Goal: Communication & Community: Answer question/provide support

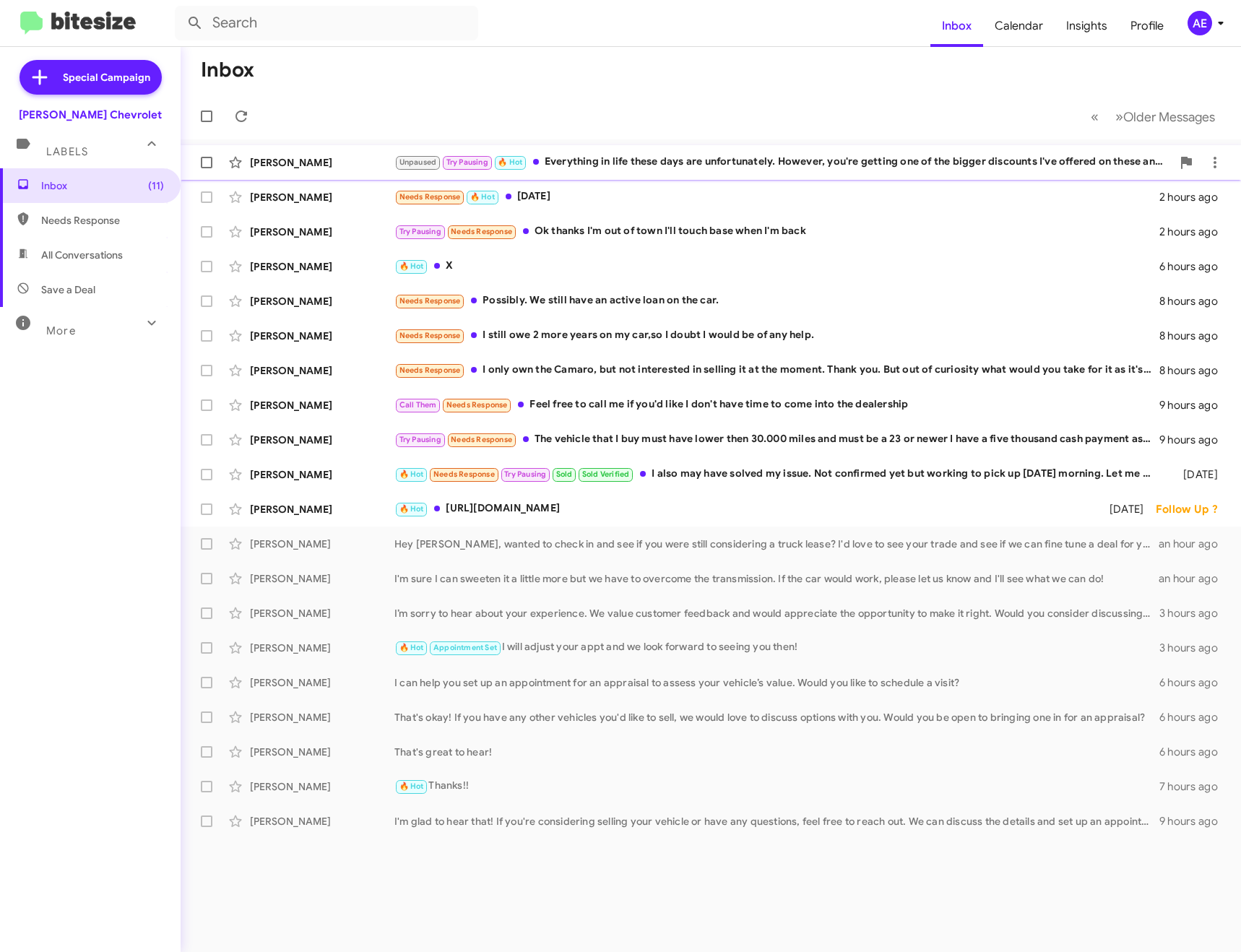
click at [707, 156] on div "Unpaused Try Pausing 🔥 Hot Everything in life these days are unfortunately. How…" at bounding box center [783, 162] width 777 height 17
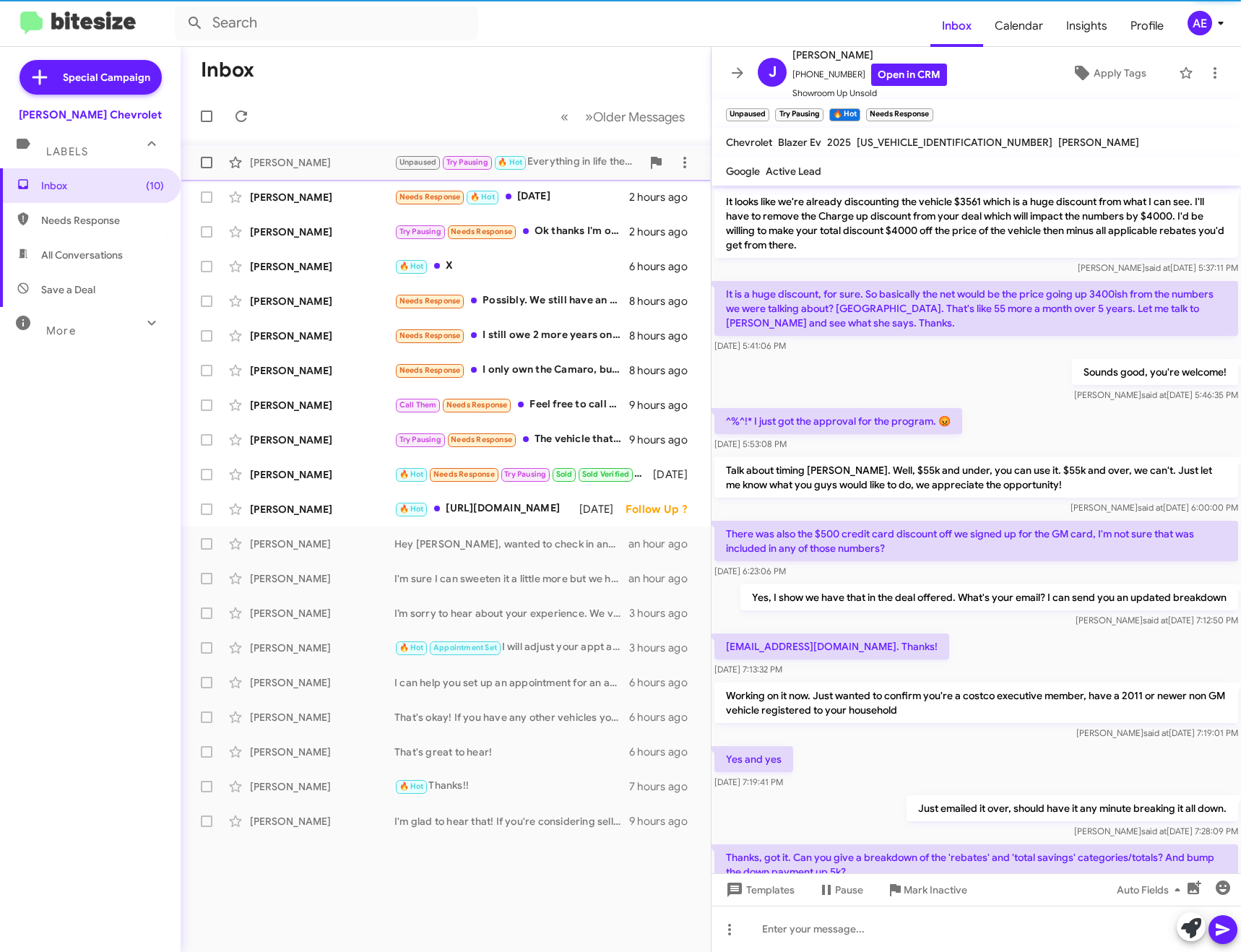
scroll to position [598, 0]
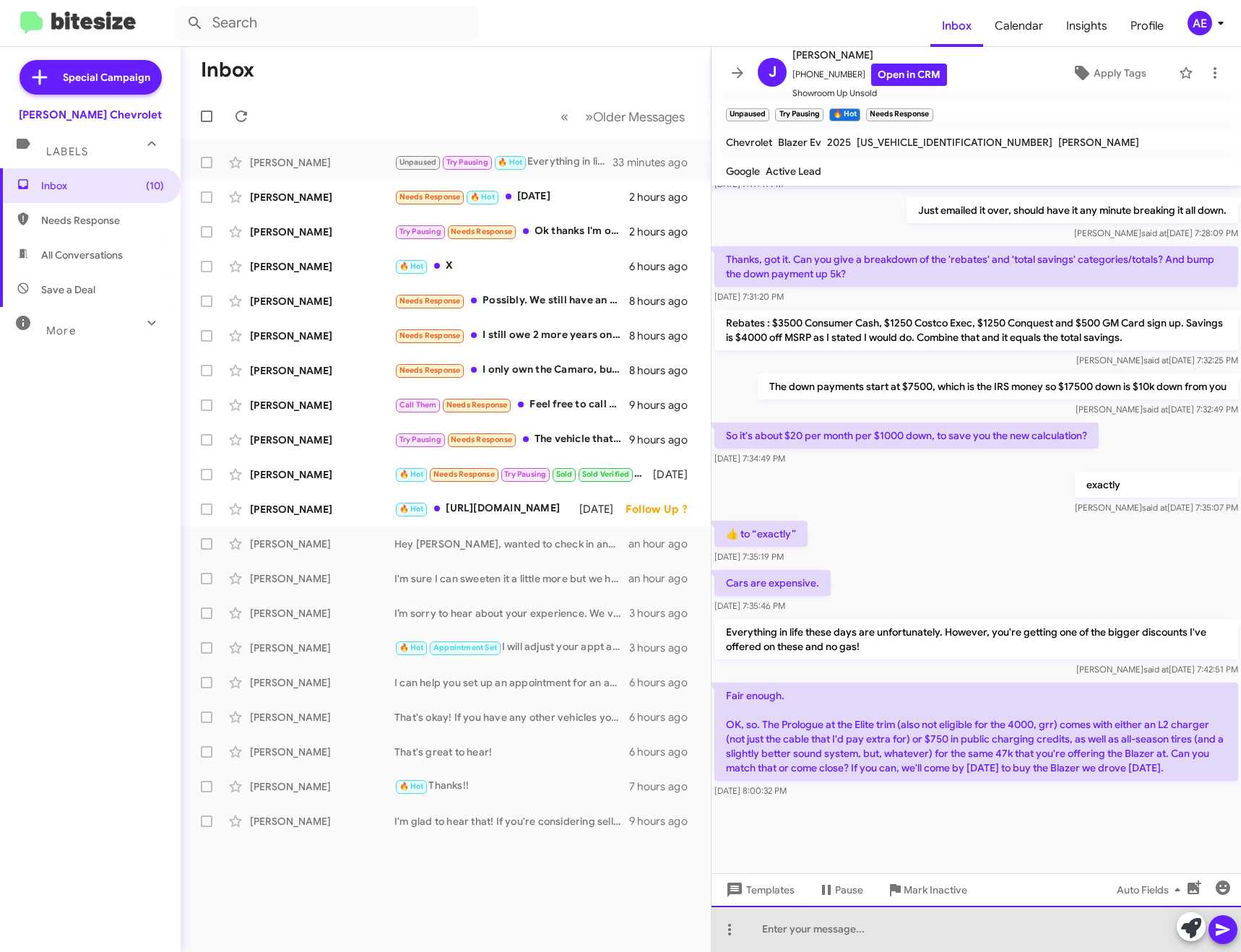
click at [928, 926] on div at bounding box center [976, 929] width 530 height 46
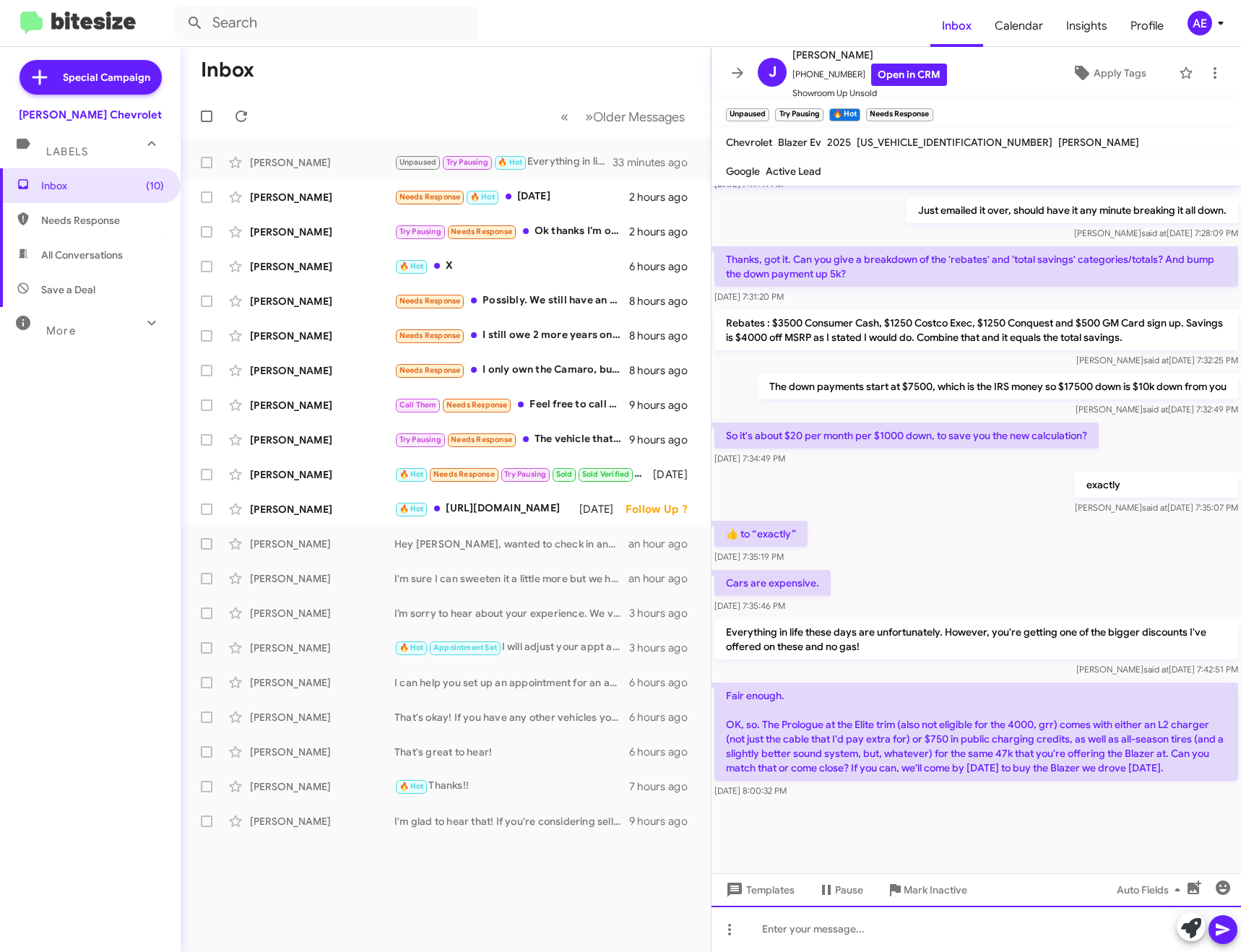
click at [988, 929] on div at bounding box center [976, 929] width 530 height 46
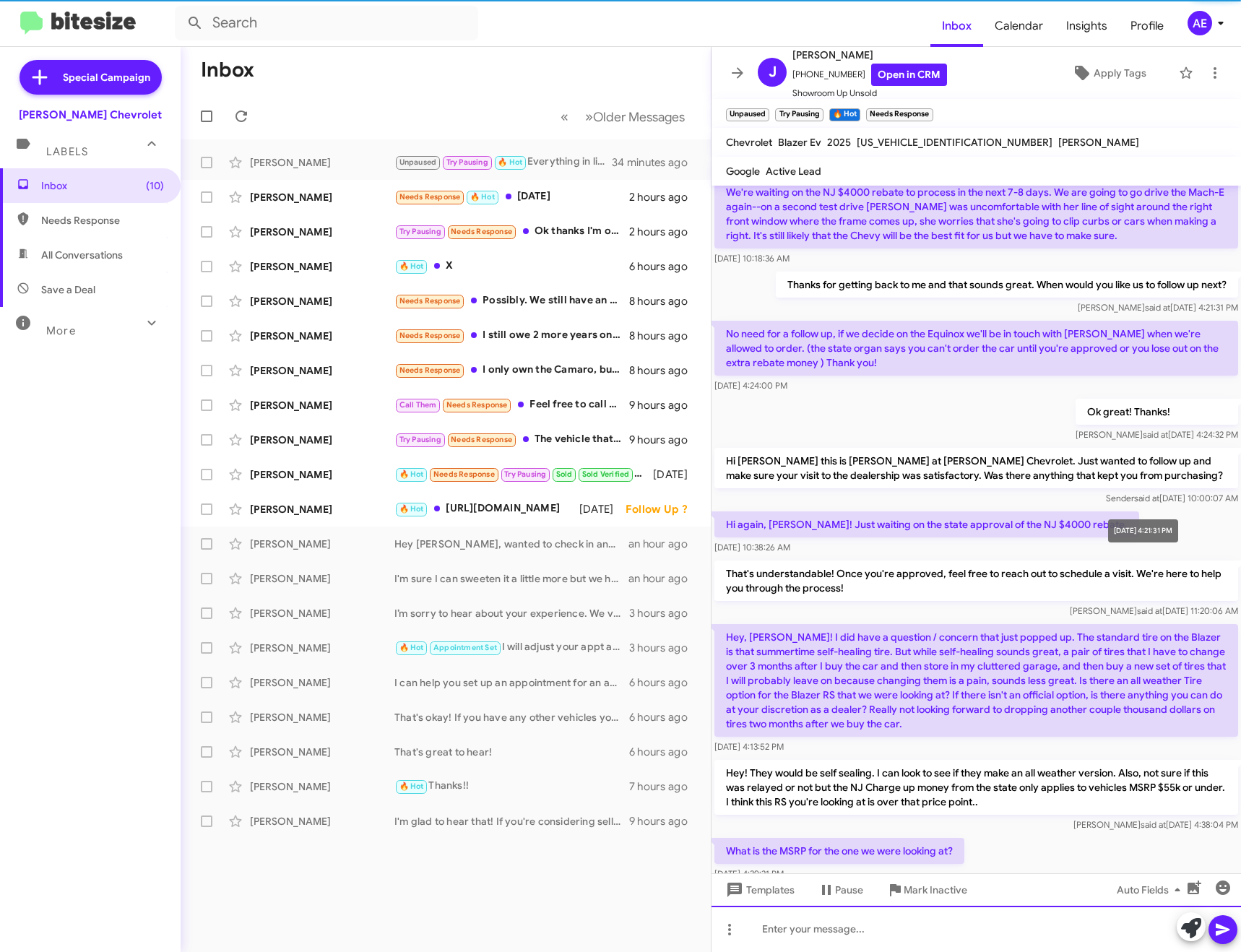
scroll to position [794, 0]
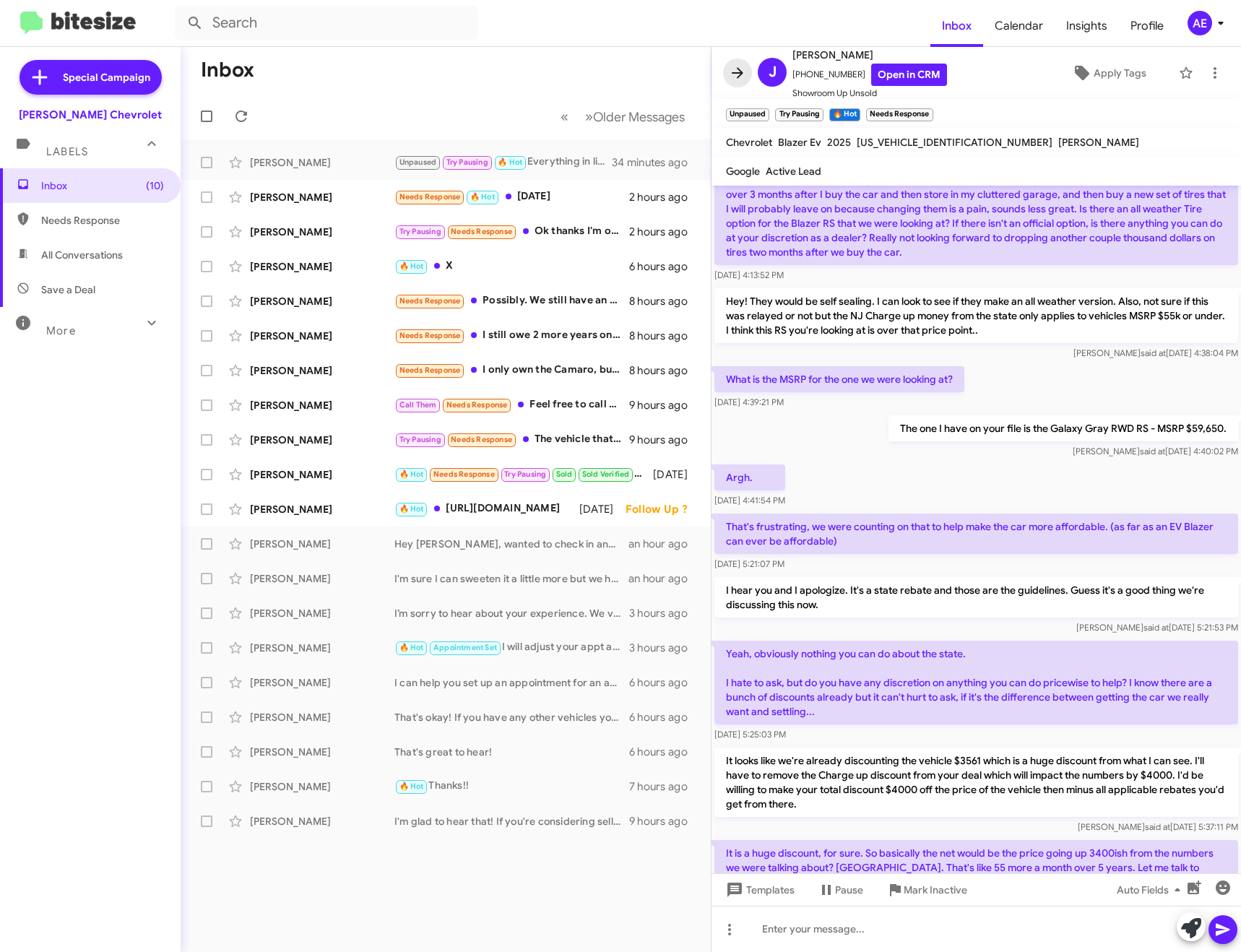
click at [728, 66] on span at bounding box center [738, 73] width 29 height 18
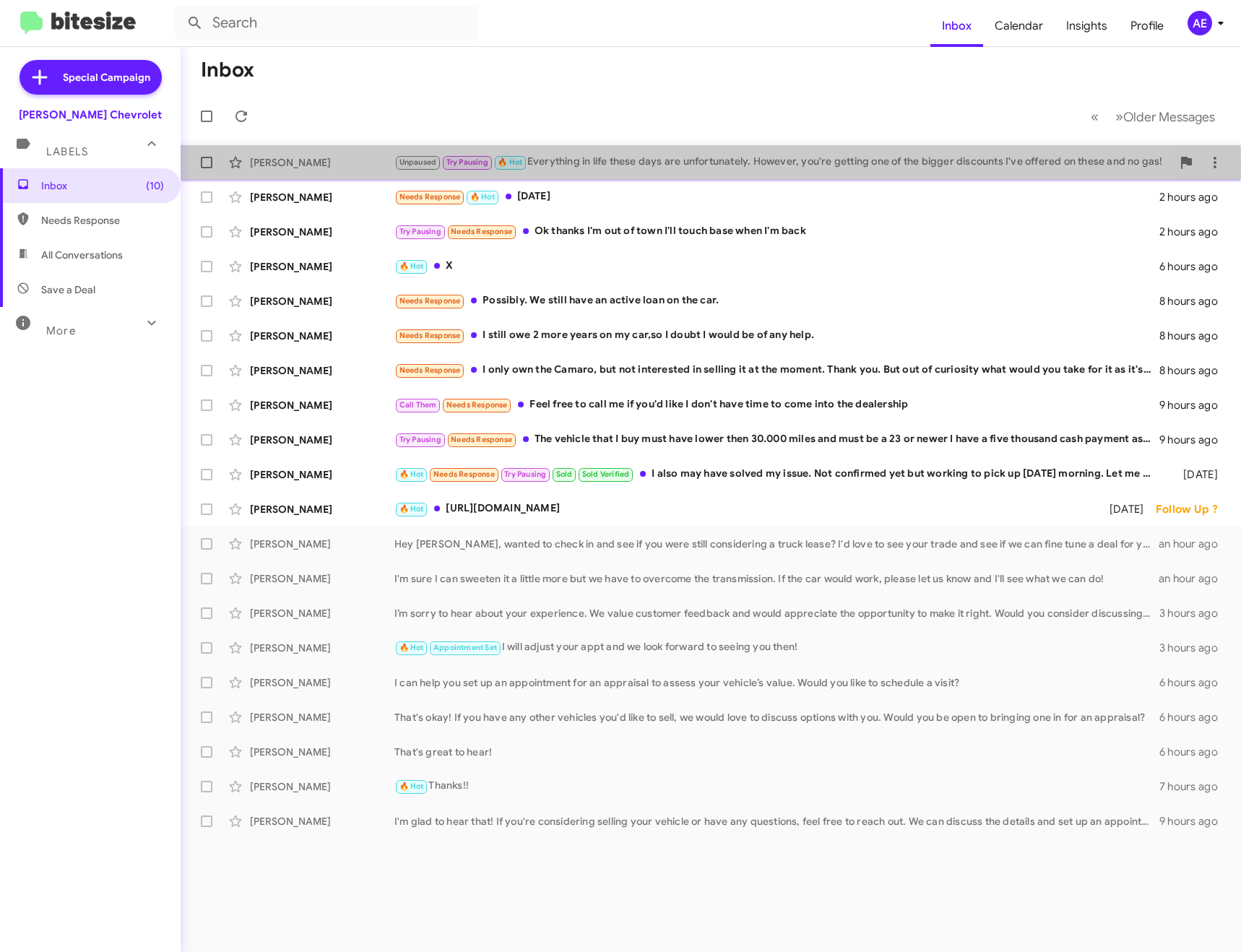
click at [565, 166] on div "Unpaused Try Pausing 🔥 Hot Everything in life these days are unfortunately. How…" at bounding box center [783, 162] width 777 height 17
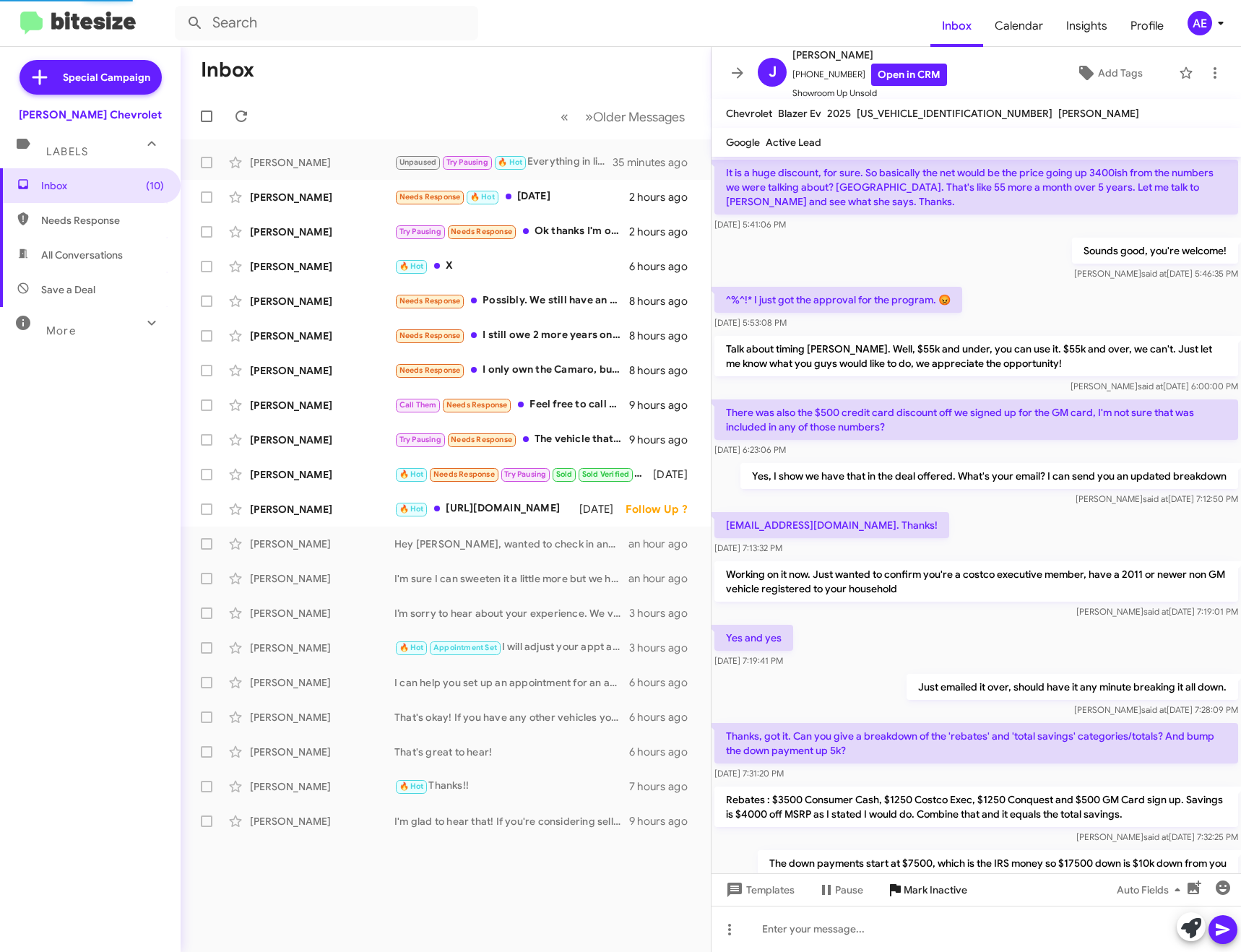
scroll to position [482, 0]
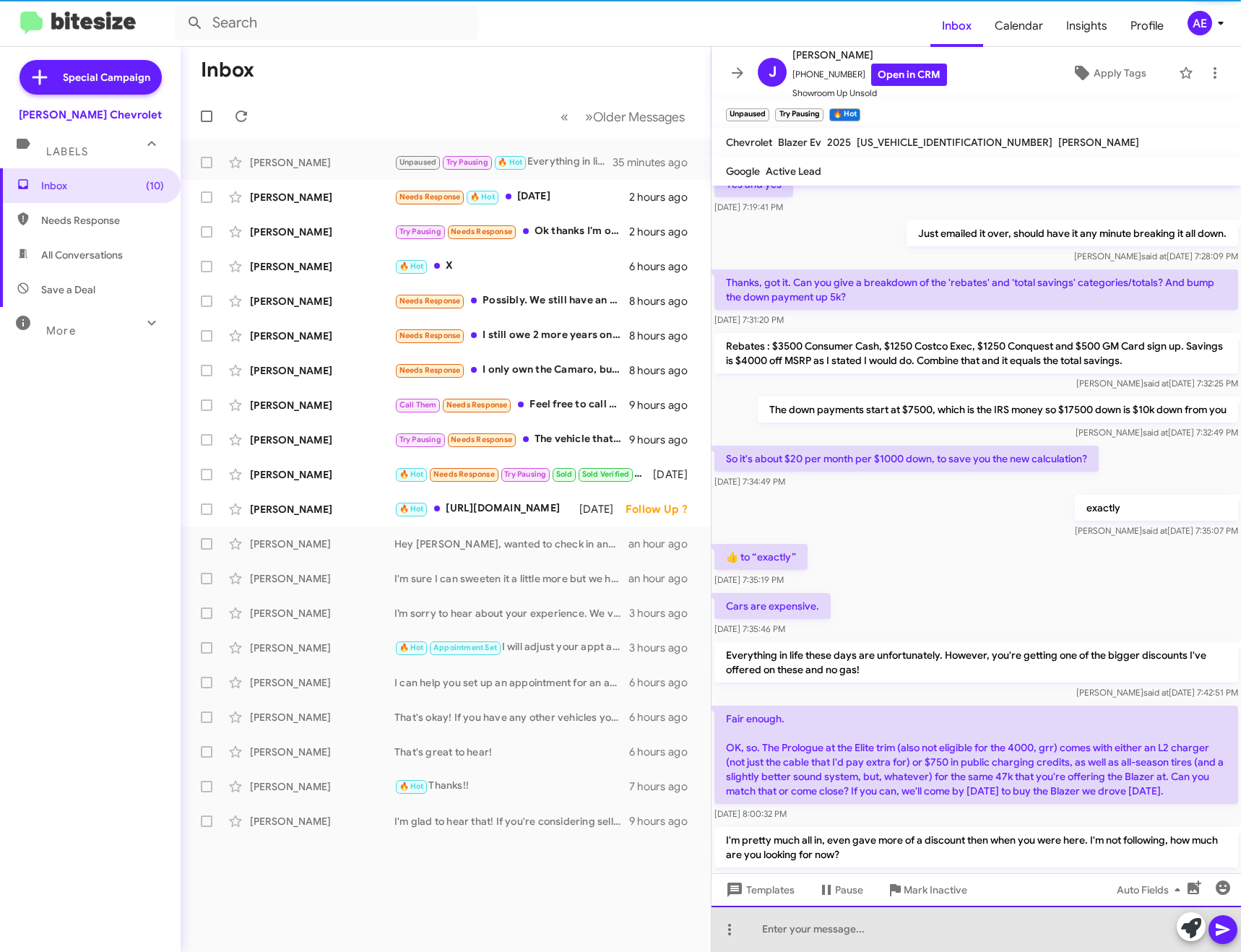
click at [909, 918] on div at bounding box center [976, 929] width 530 height 46
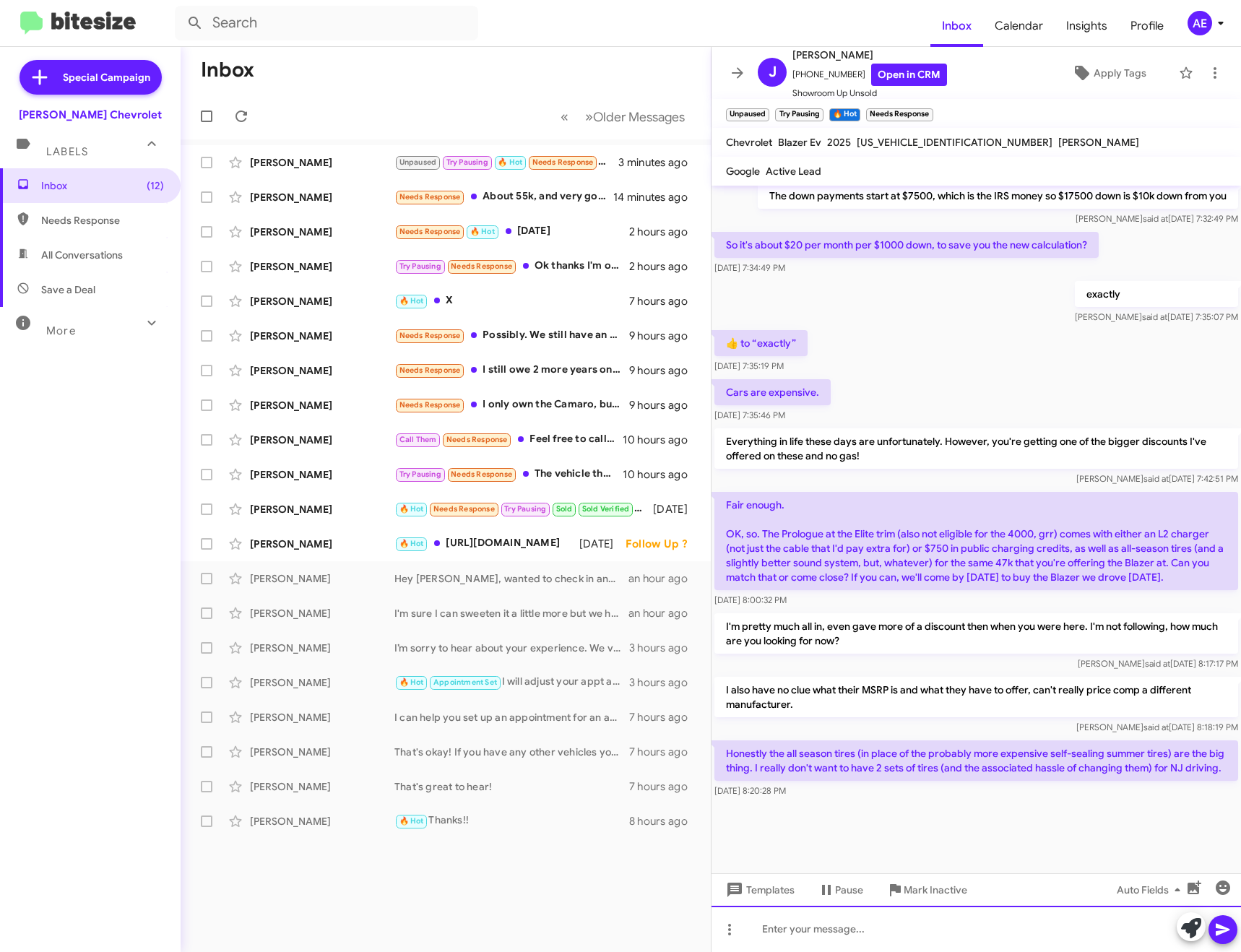
scroll to position [584, 0]
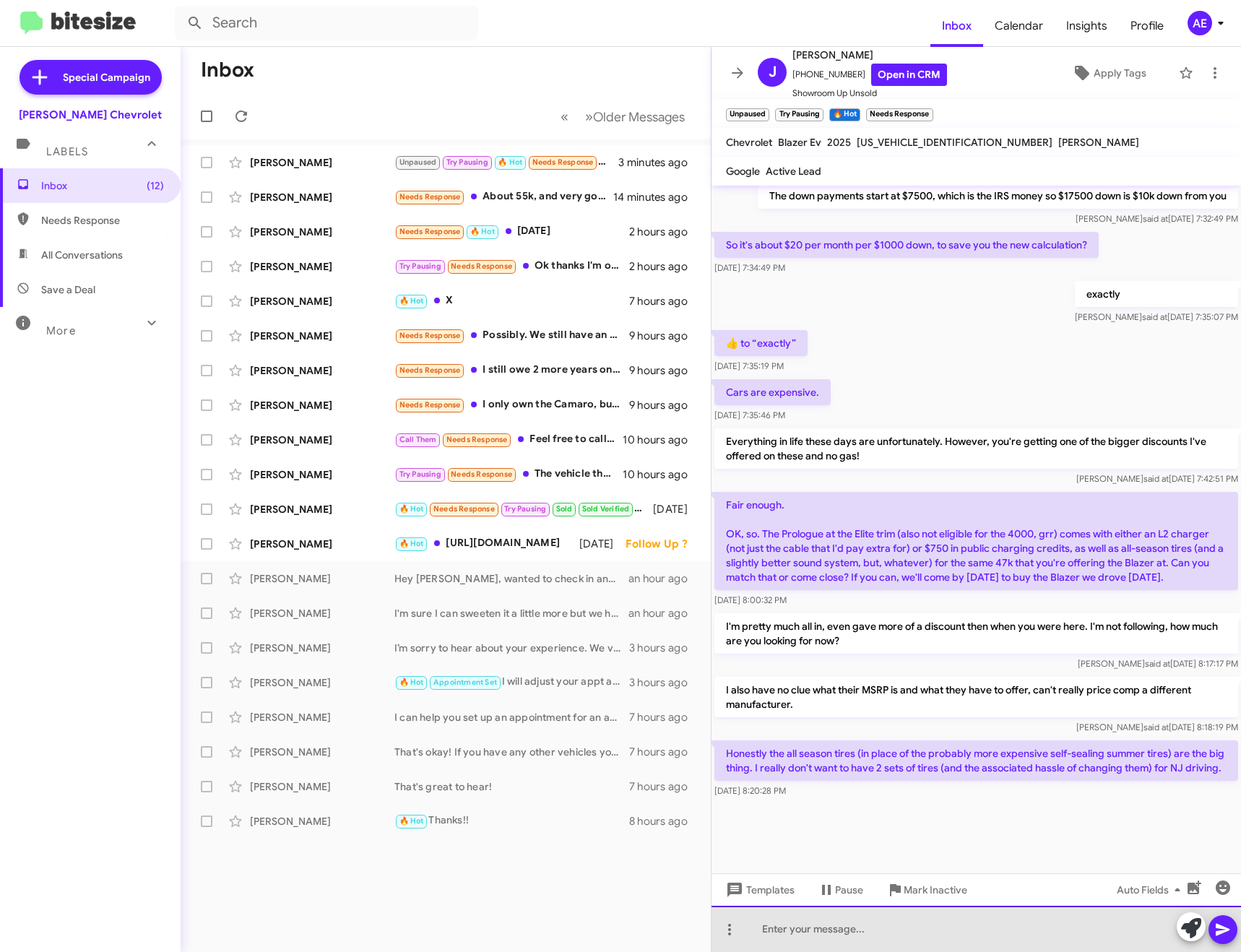
click at [925, 931] on div at bounding box center [976, 929] width 530 height 46
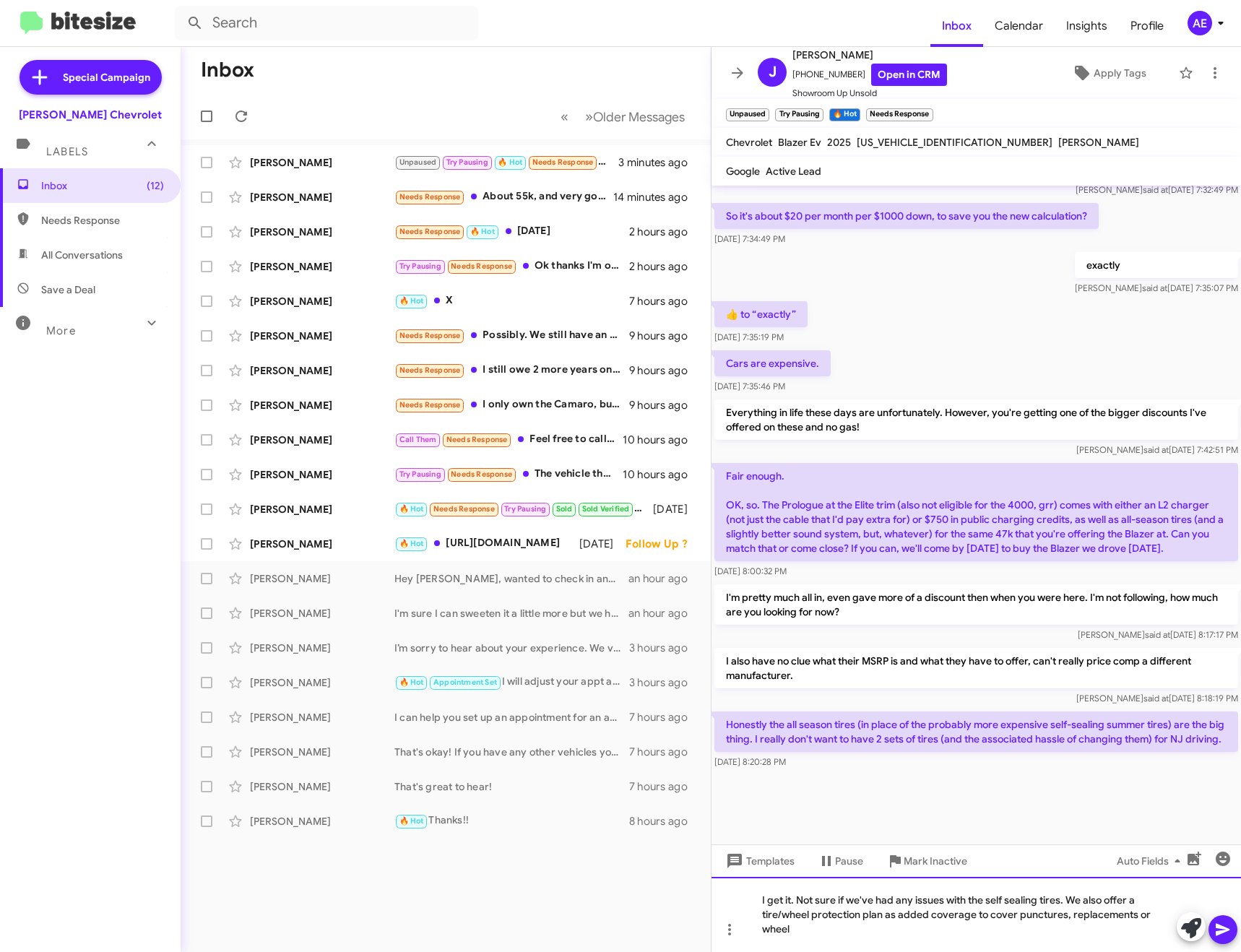
scroll to position [613, 0]
click at [797, 903] on div "I get it. Not sure if we've had any issues with the self sealing tires. We also…" at bounding box center [976, 914] width 530 height 75
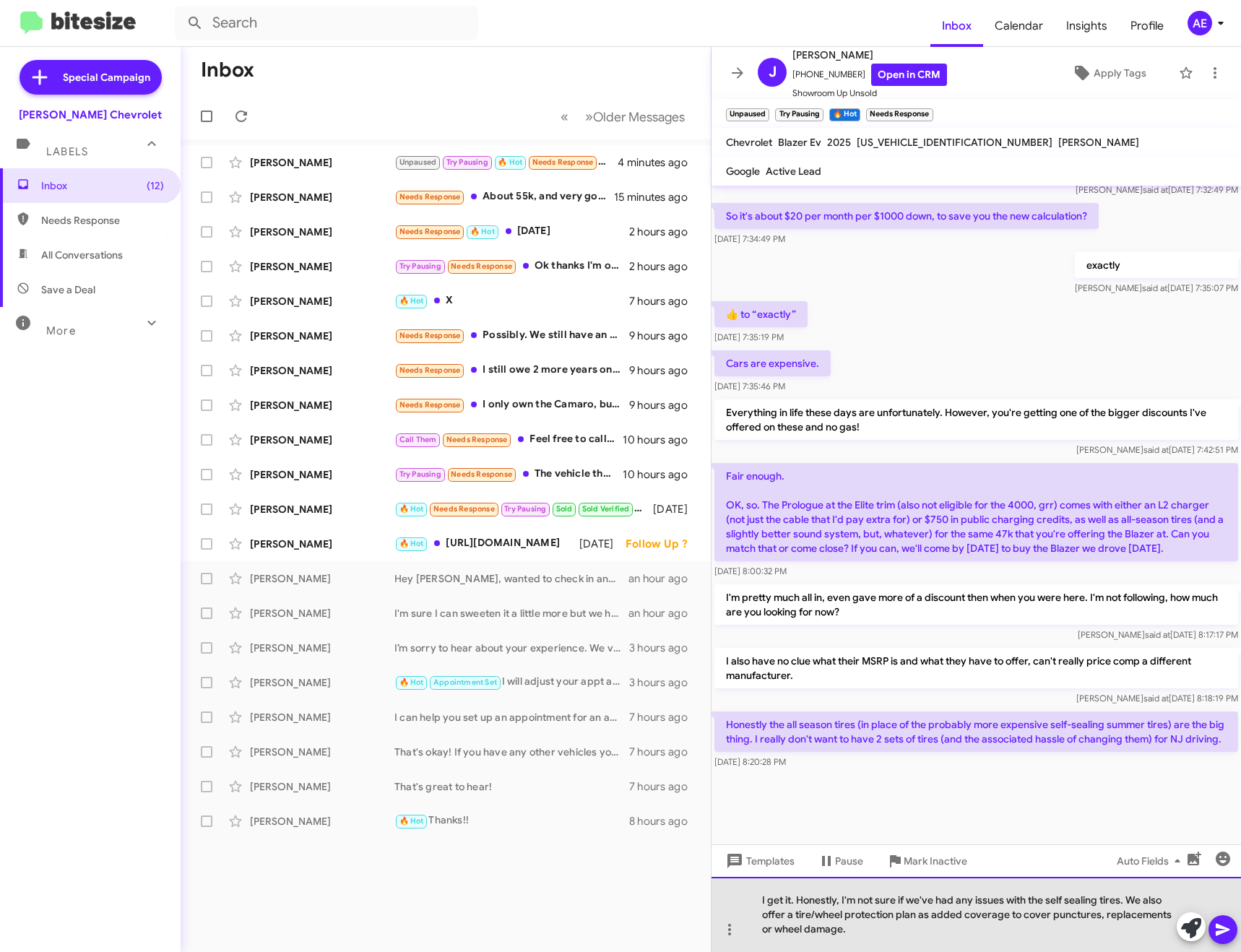
click at [865, 925] on div "I get it. Honestly, I'm not sure if we've had any issues with the self sealing …" at bounding box center [976, 914] width 530 height 75
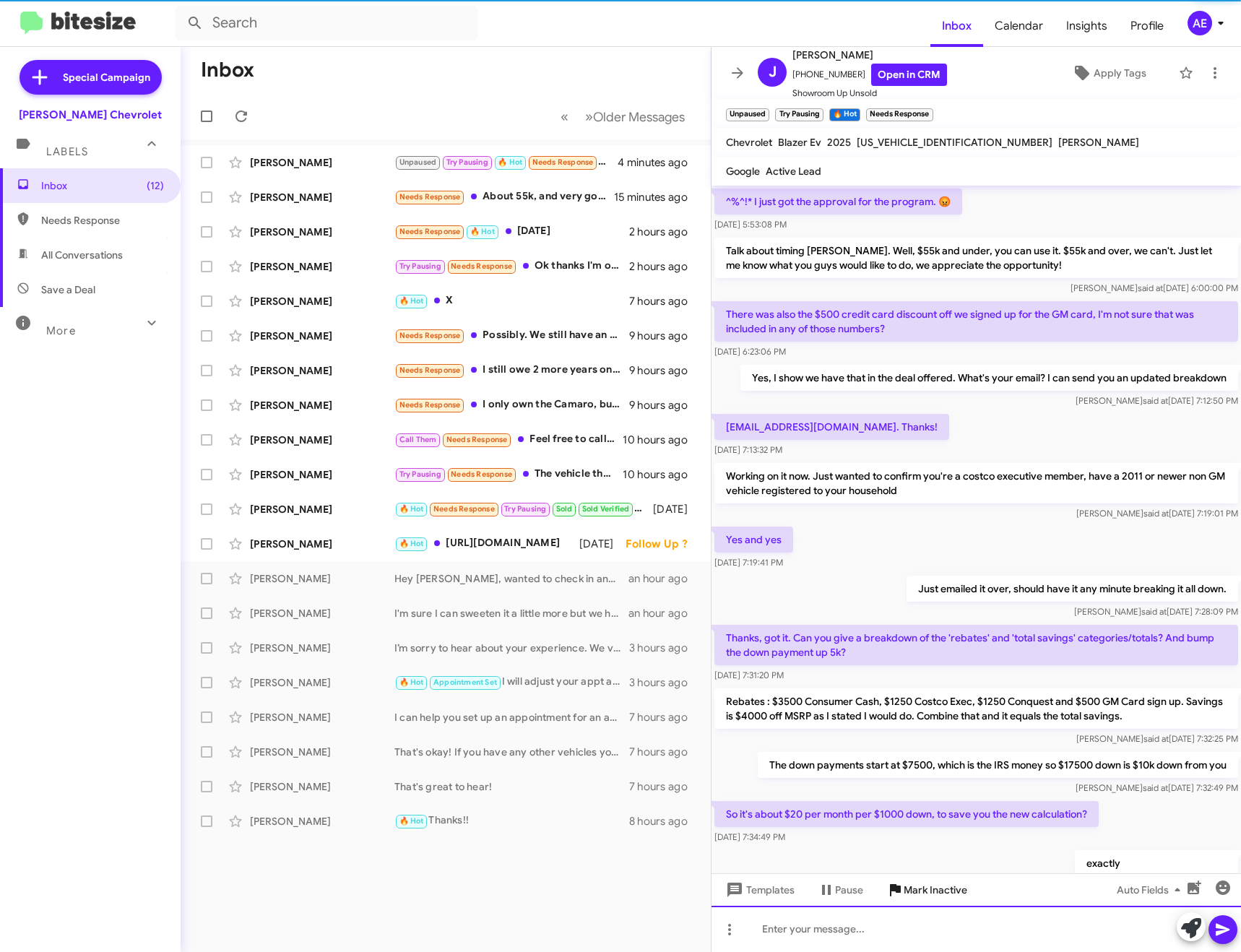
scroll to position [72, 0]
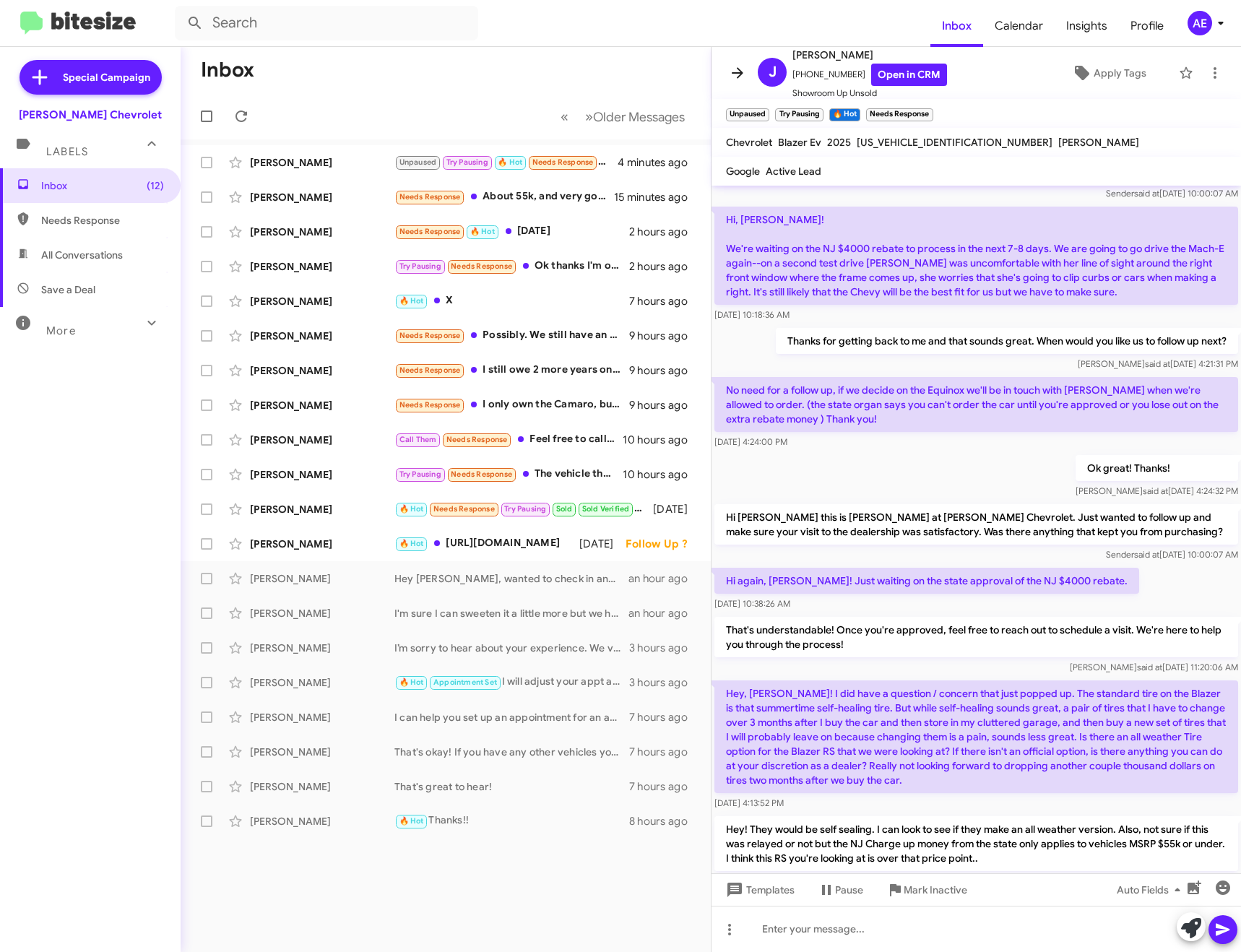
click at [741, 73] on icon at bounding box center [738, 72] width 12 height 11
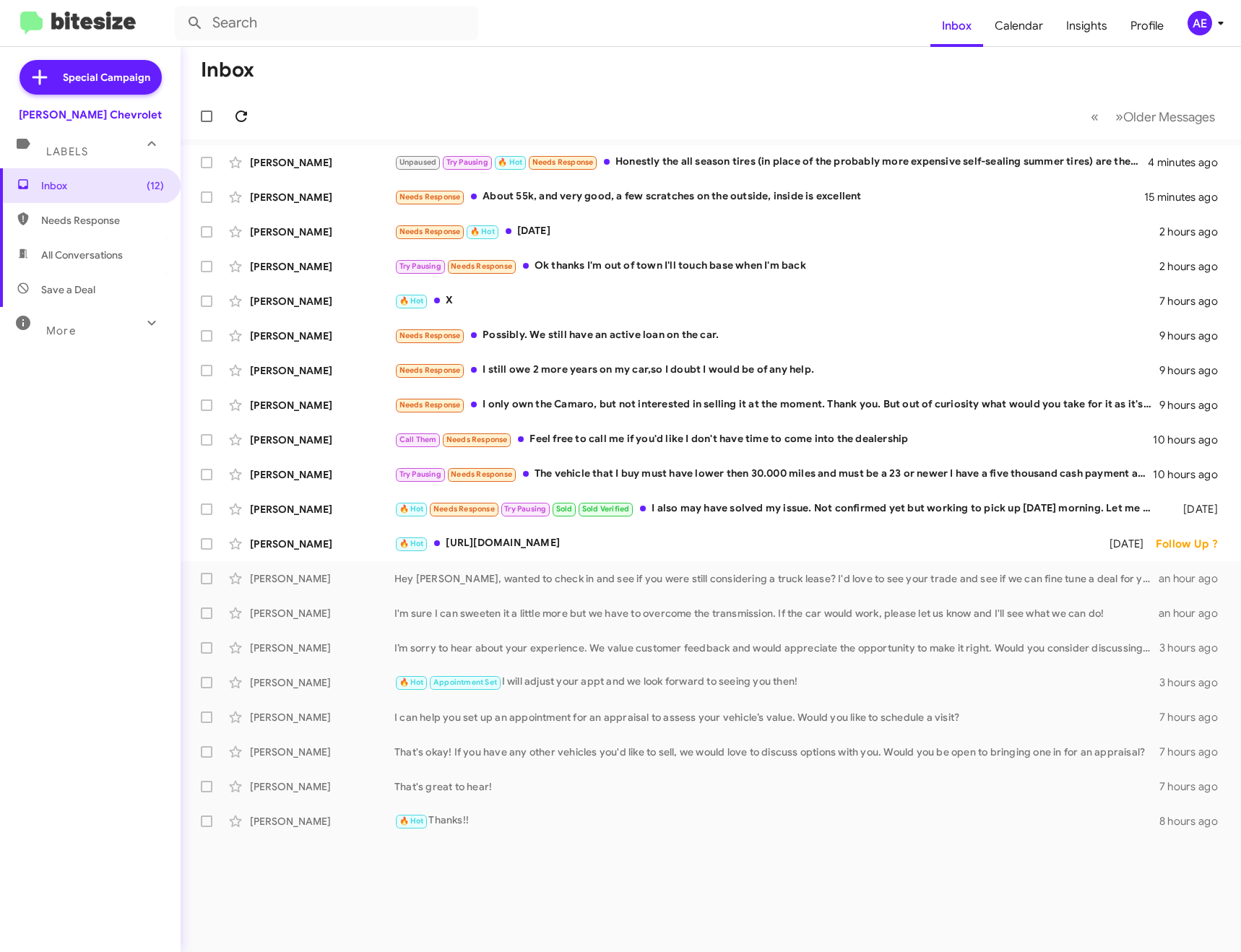
click at [252, 112] on span at bounding box center [241, 117] width 29 height 18
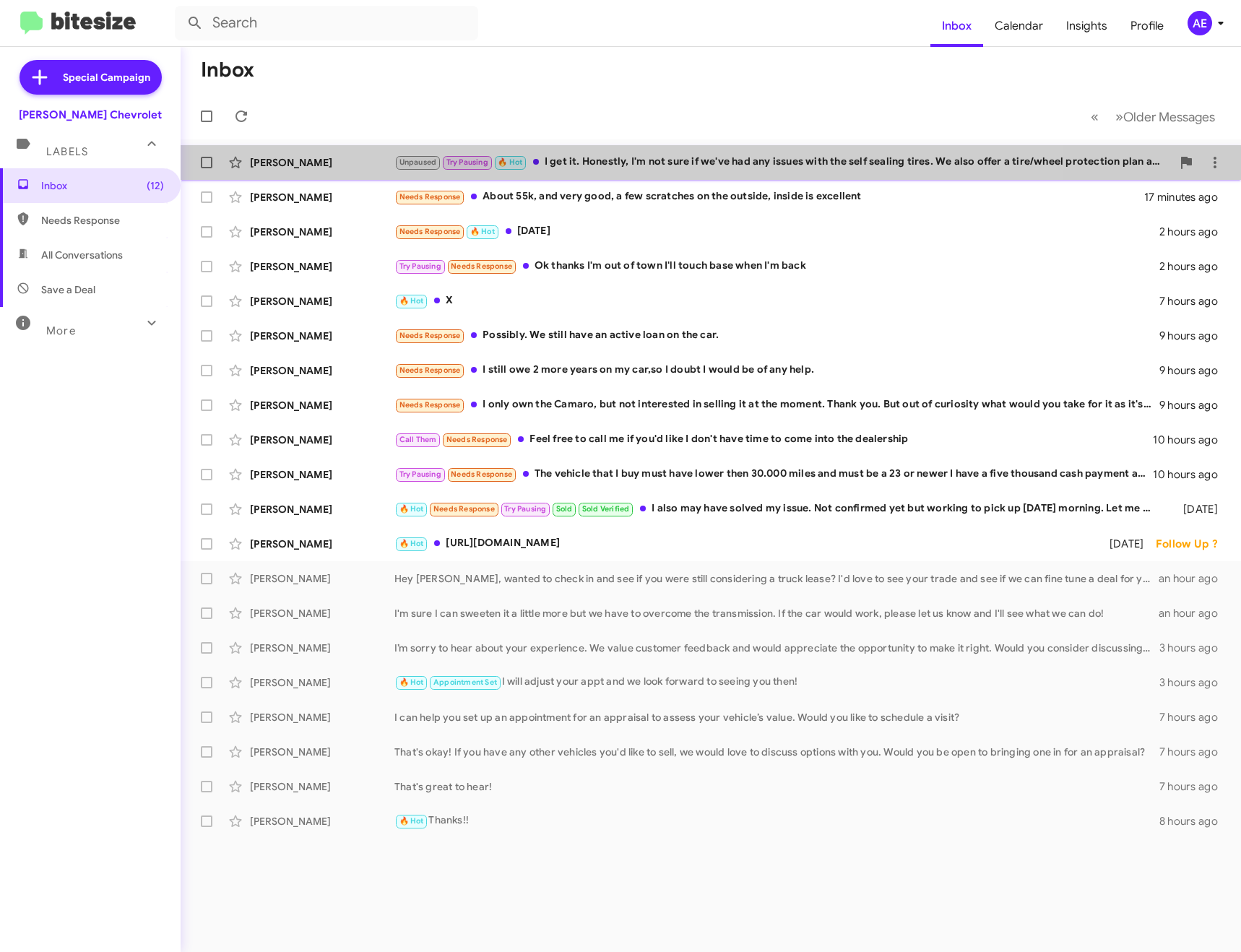
click at [602, 156] on div "Unpaused Try Pausing 🔥 Hot I get it. Honestly, I'm not sure if we've had any is…" at bounding box center [783, 162] width 777 height 17
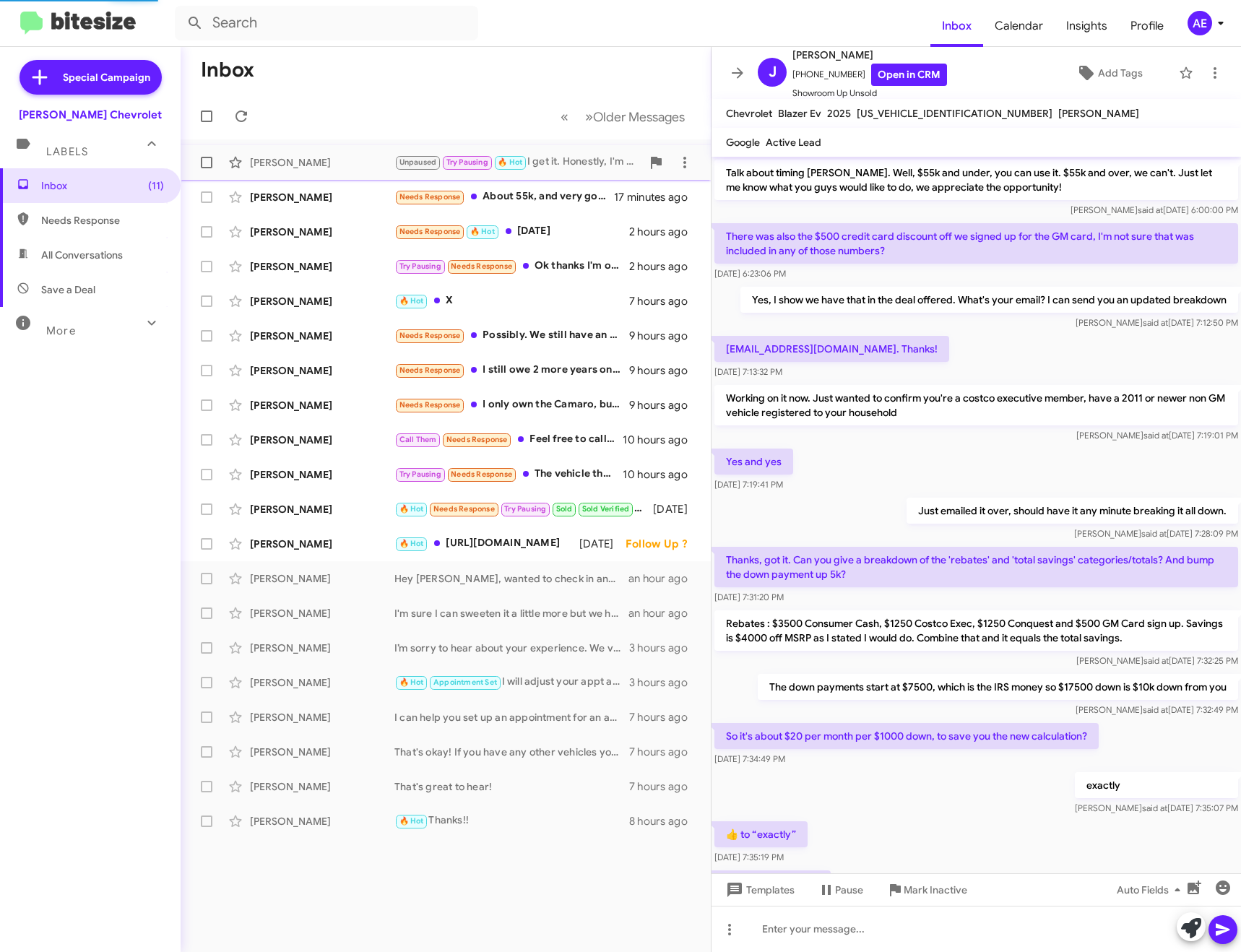
scroll to position [584, 0]
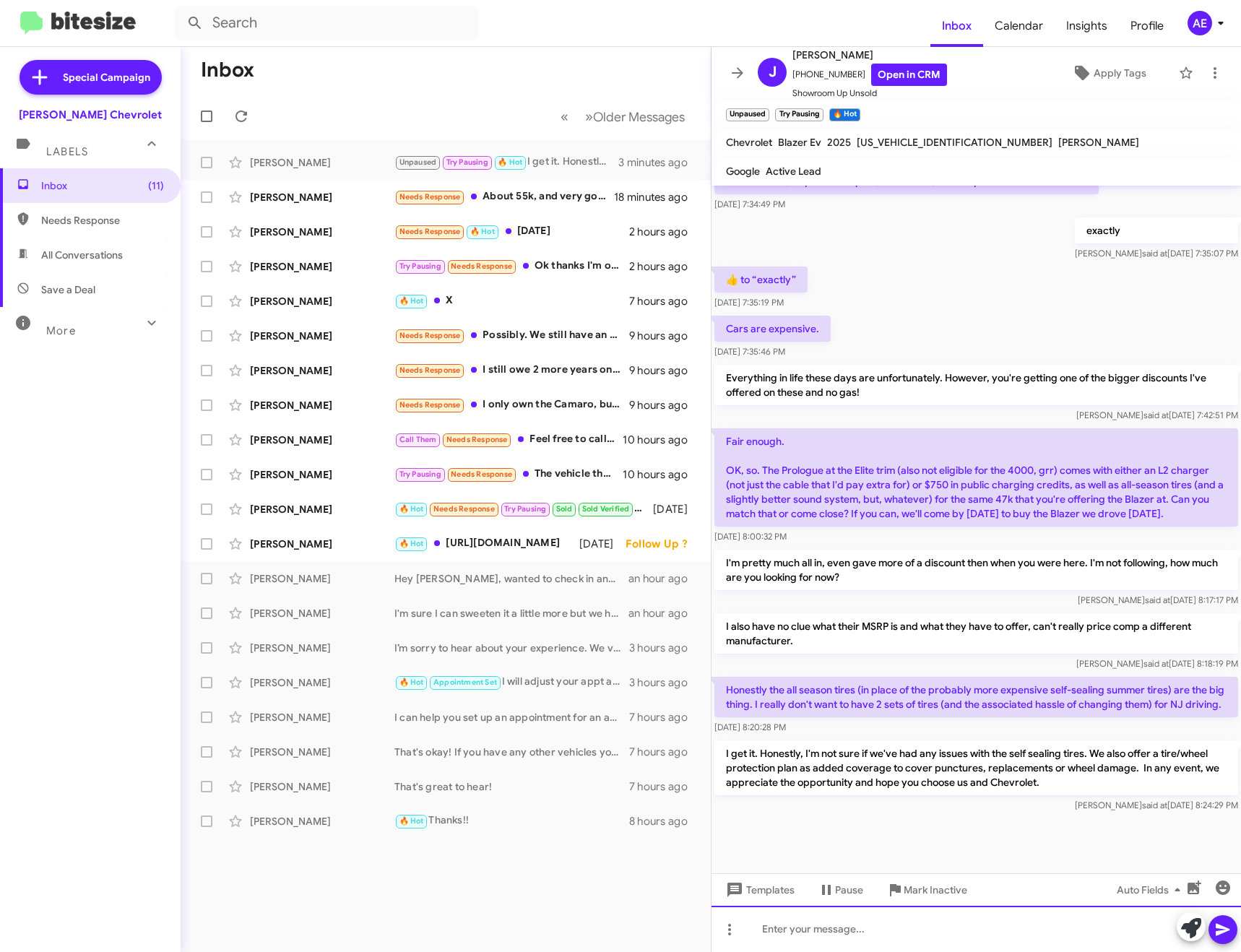
click at [838, 919] on div at bounding box center [976, 929] width 530 height 46
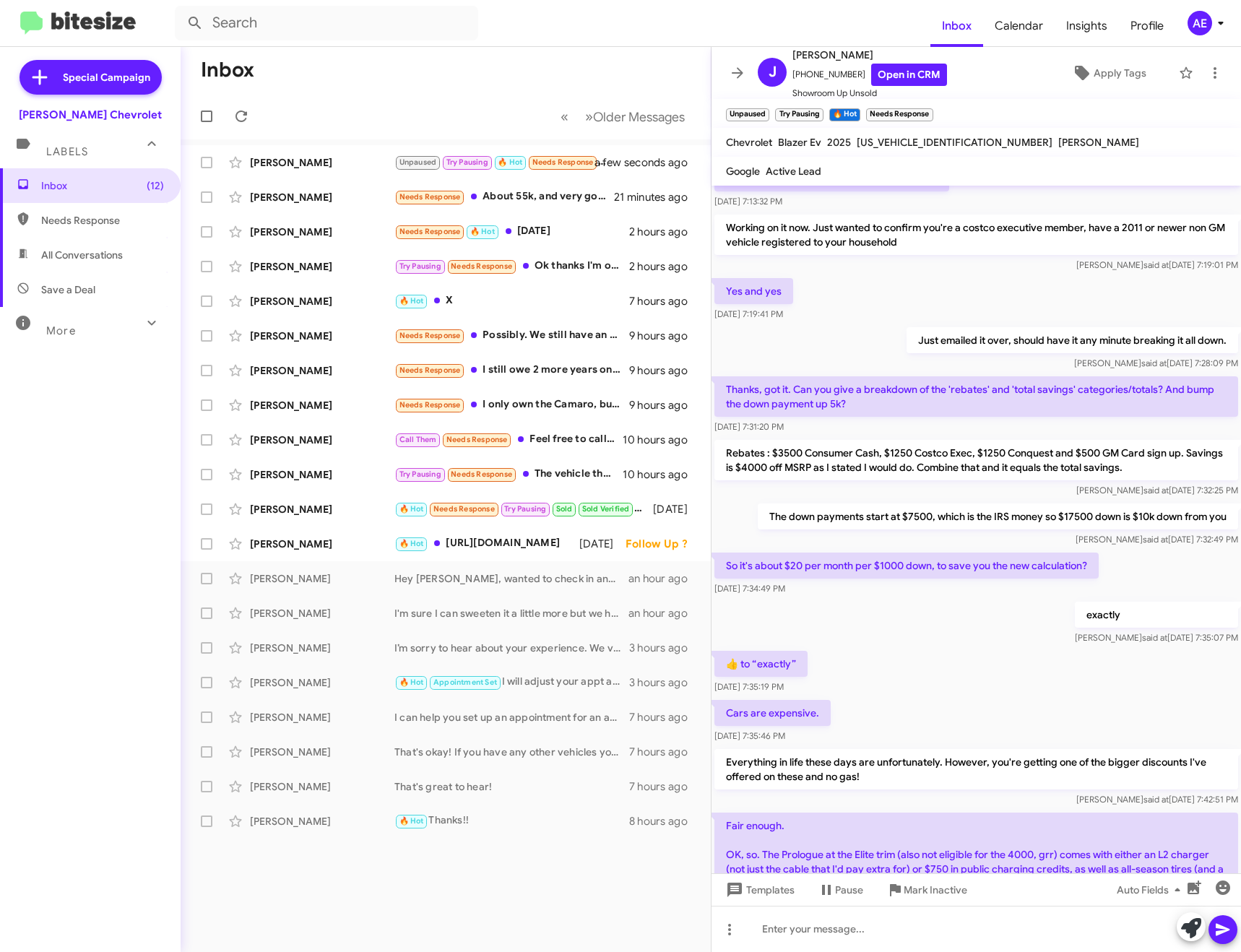
scroll to position [685, 0]
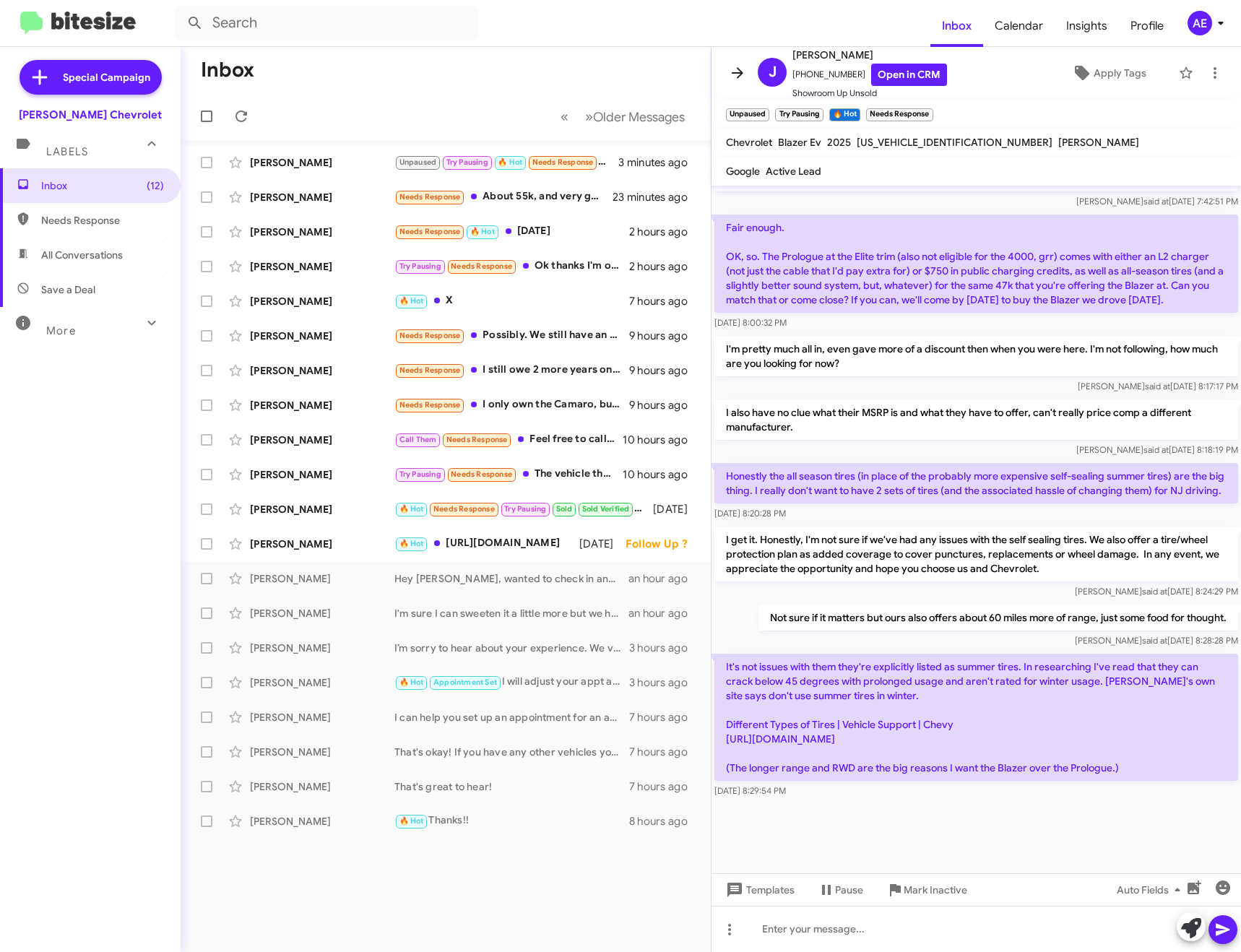
click at [733, 69] on icon at bounding box center [738, 73] width 18 height 18
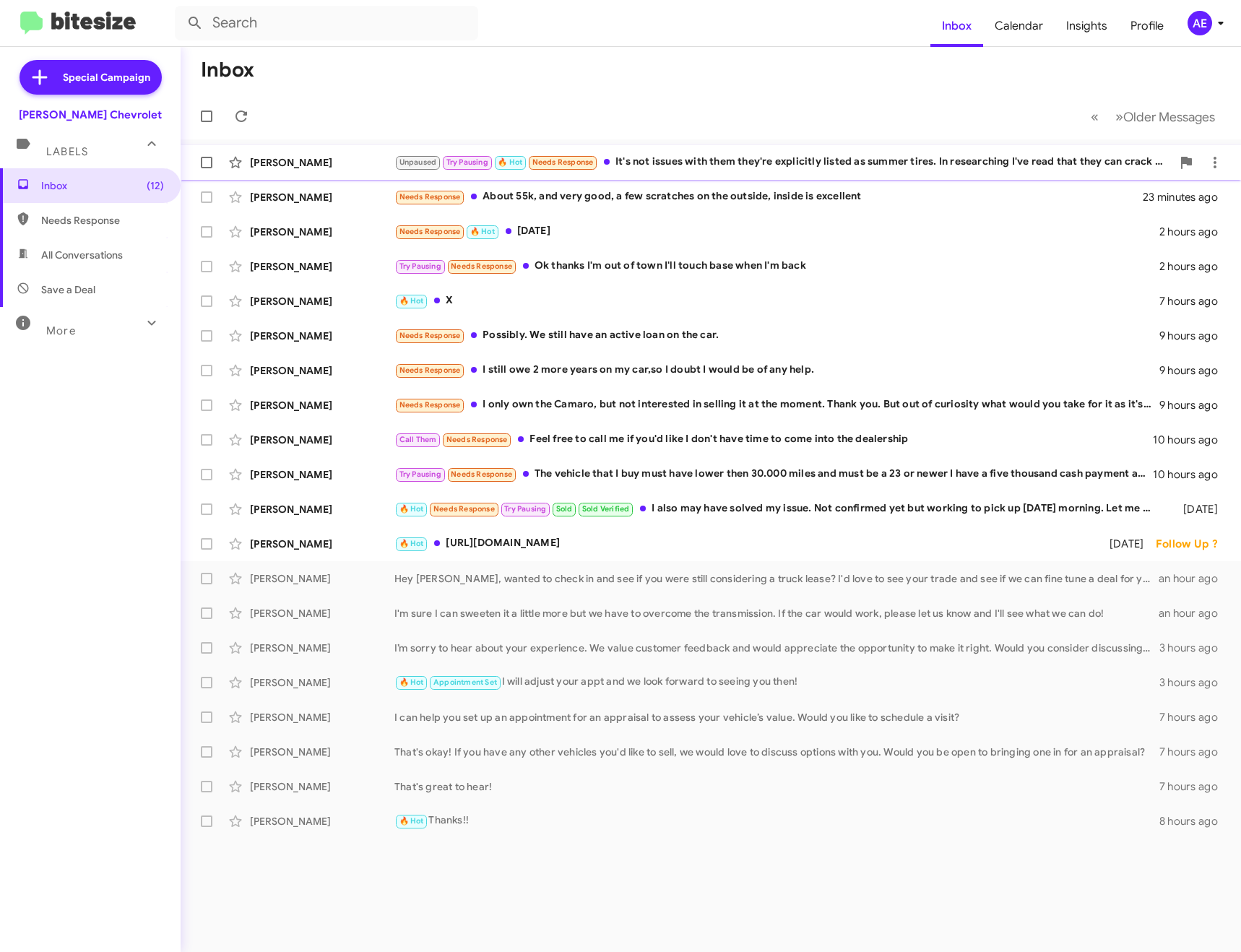
click at [699, 161] on div "Unpaused Try Pausing 🔥 Hot Needs Response It's not issues with them they're exp…" at bounding box center [783, 162] width 777 height 17
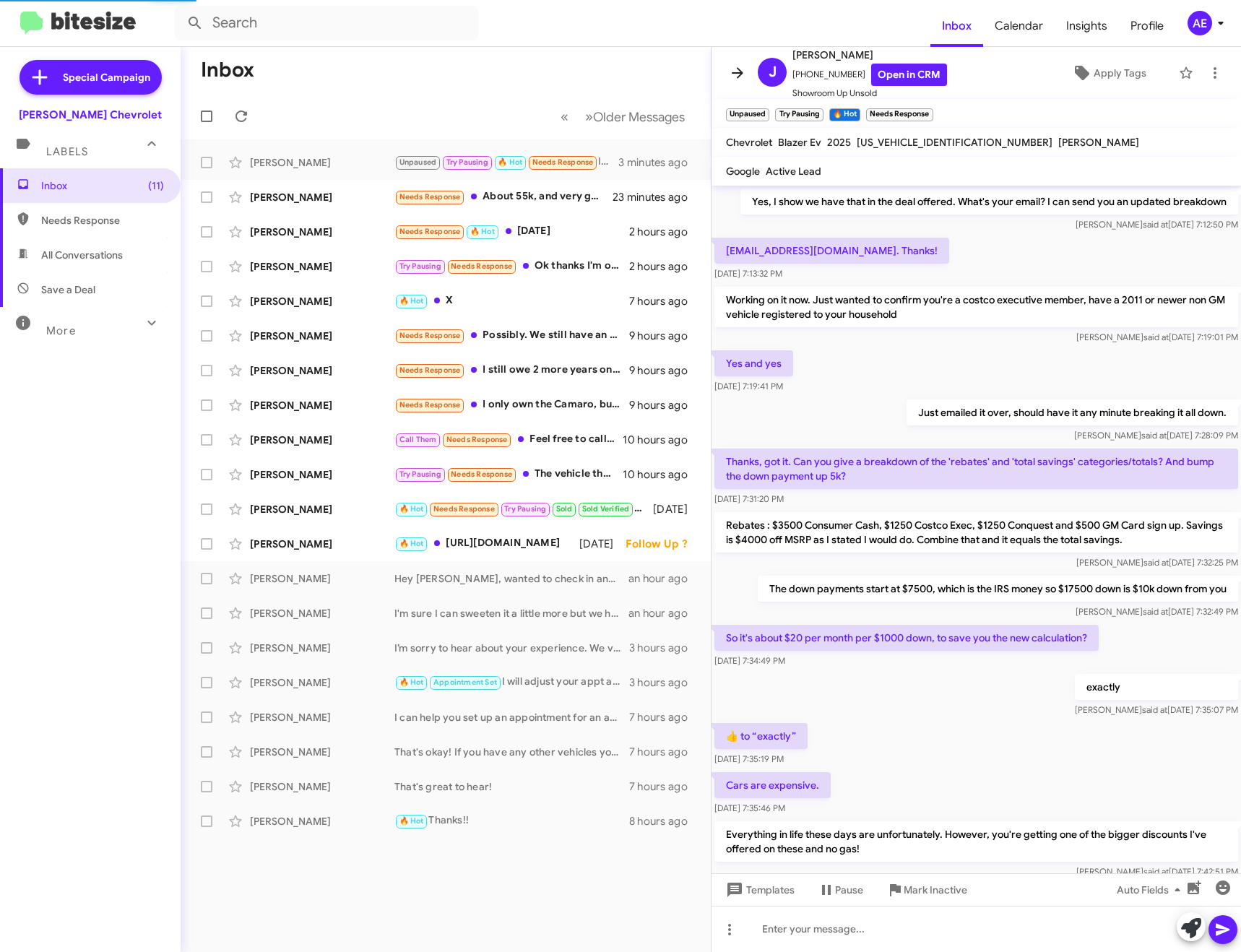
scroll to position [685, 0]
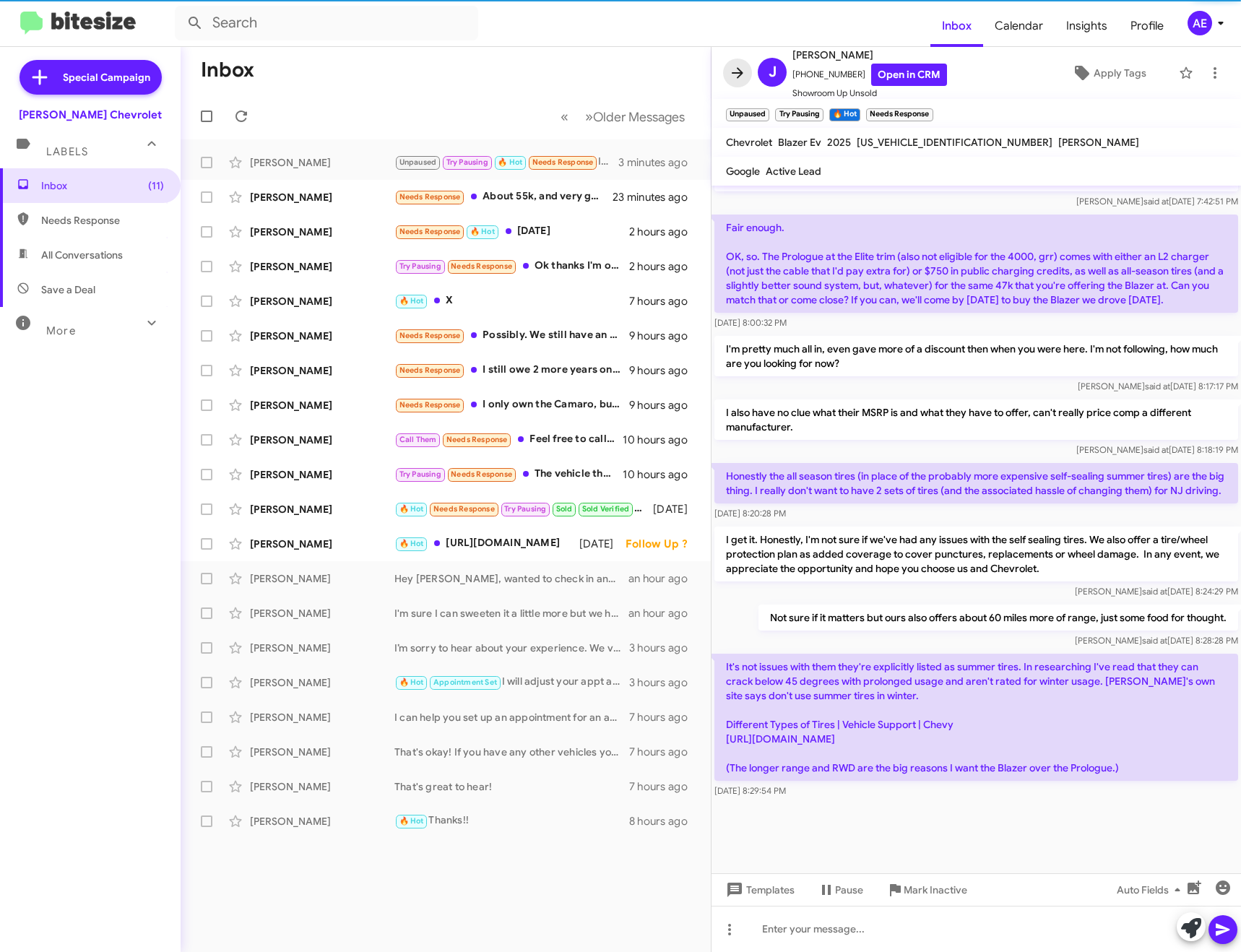
click at [730, 66] on icon at bounding box center [738, 73] width 18 height 18
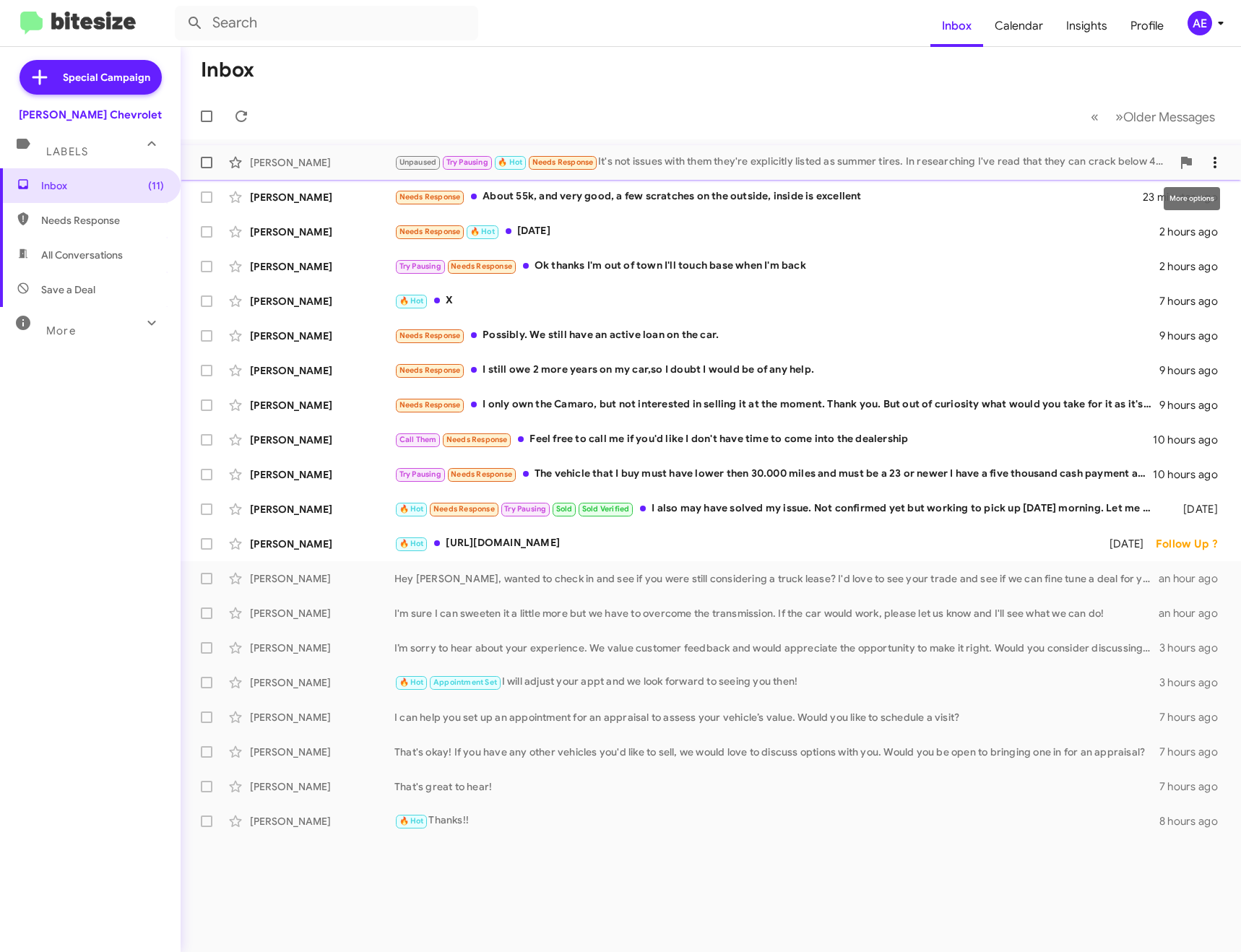
click at [1213, 169] on icon at bounding box center [1215, 163] width 18 height 18
click at [1140, 209] on span "Mark as unread" at bounding box center [1106, 200] width 73 height 35
